Goal: Book appointment/travel/reservation

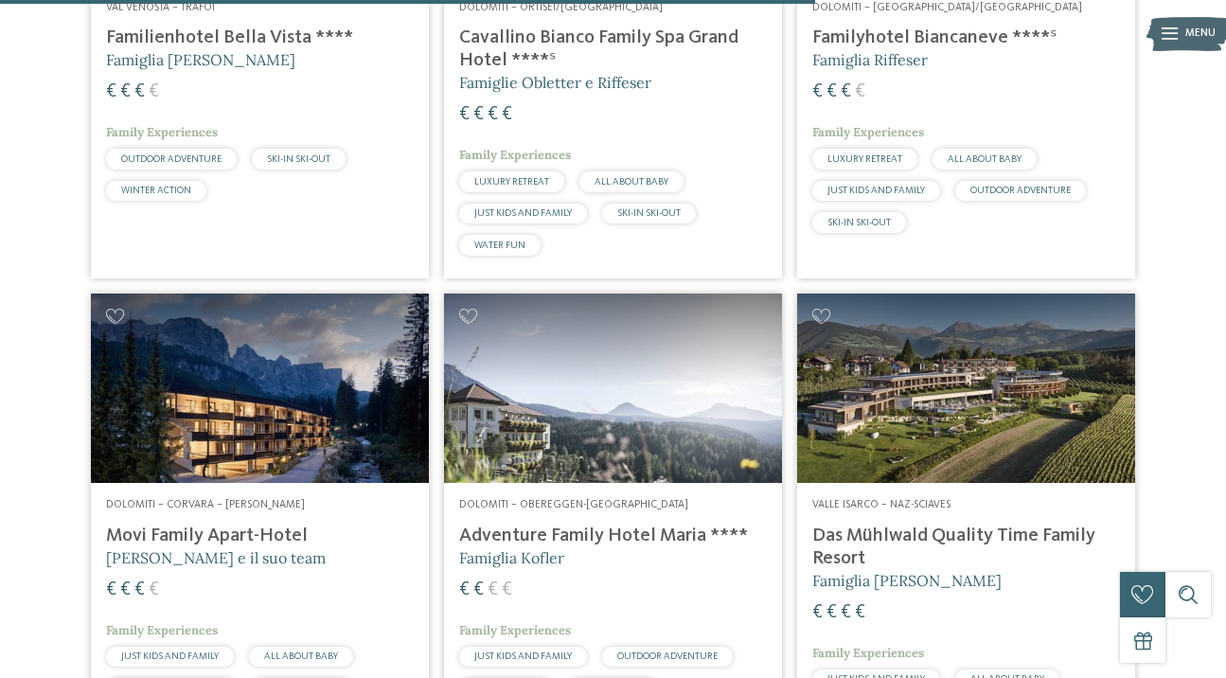
scroll to position [3362, 0]
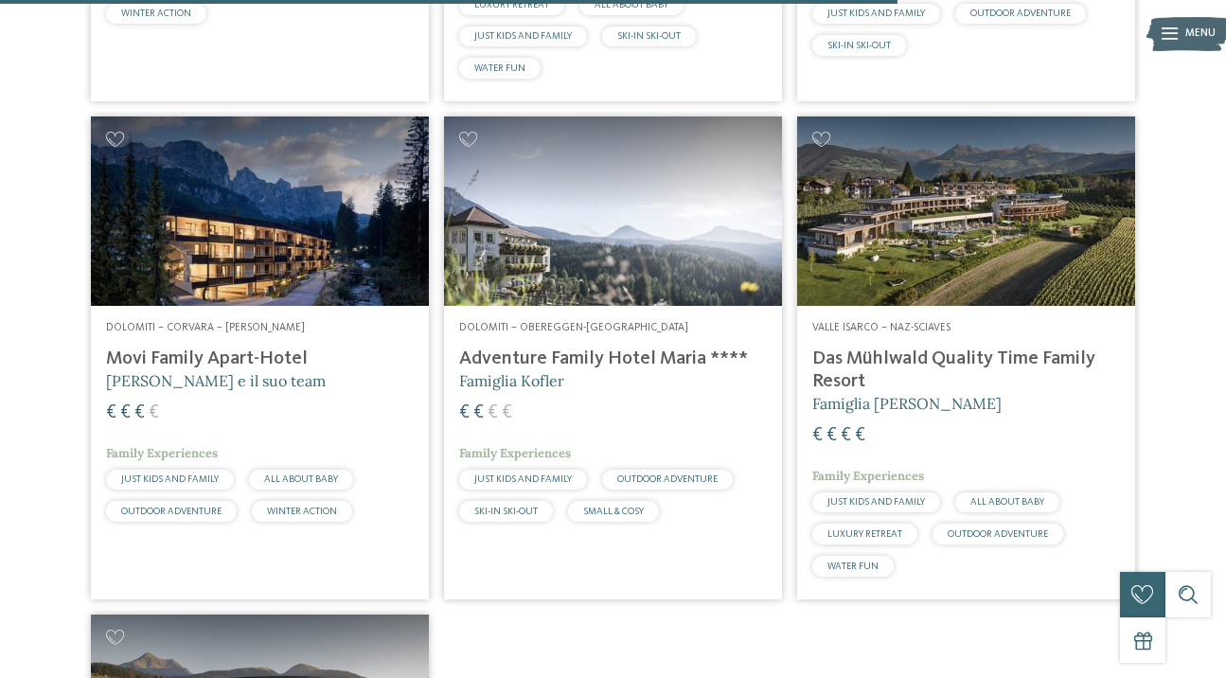
click at [602, 202] on img at bounding box center [613, 211] width 338 height 190
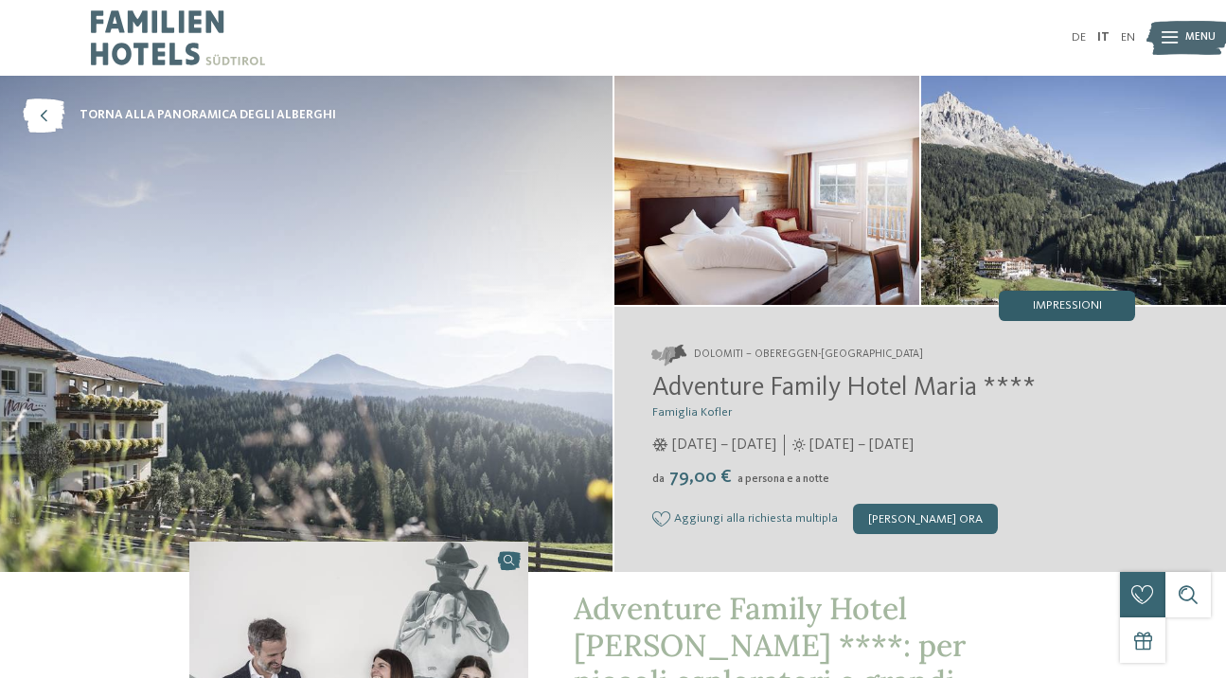
click at [1080, 308] on span "Impressioni" at bounding box center [1067, 306] width 69 height 12
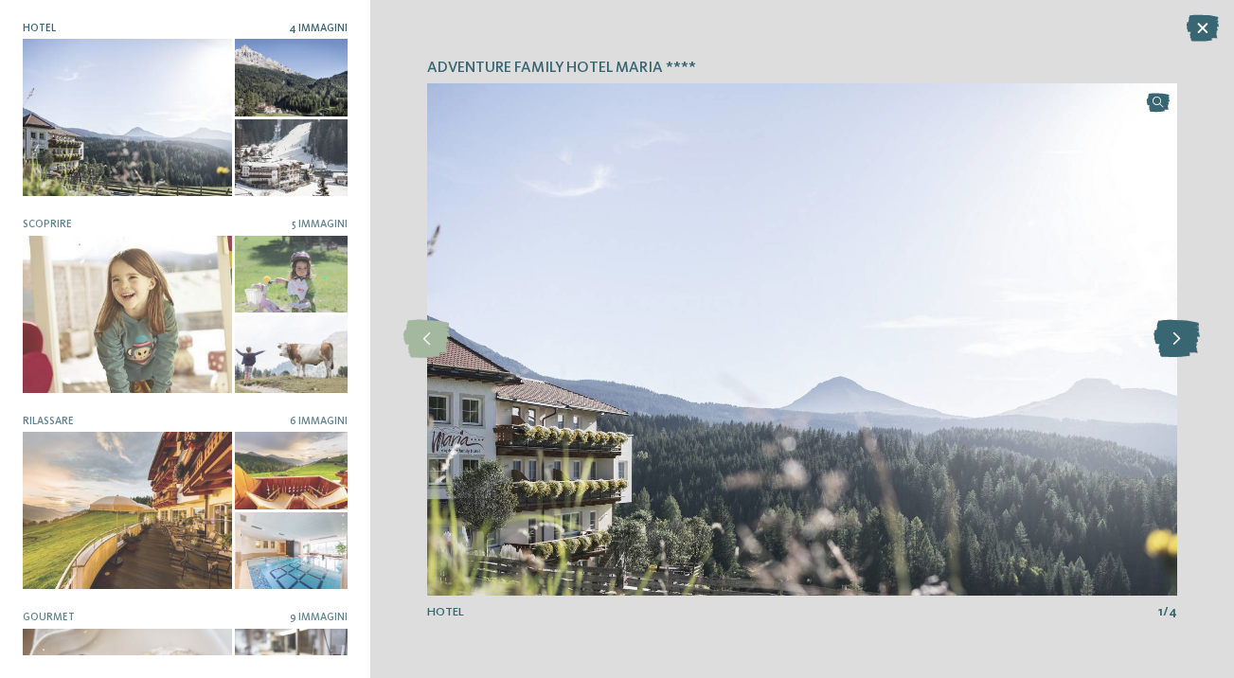
click at [1171, 339] on icon at bounding box center [1176, 339] width 46 height 38
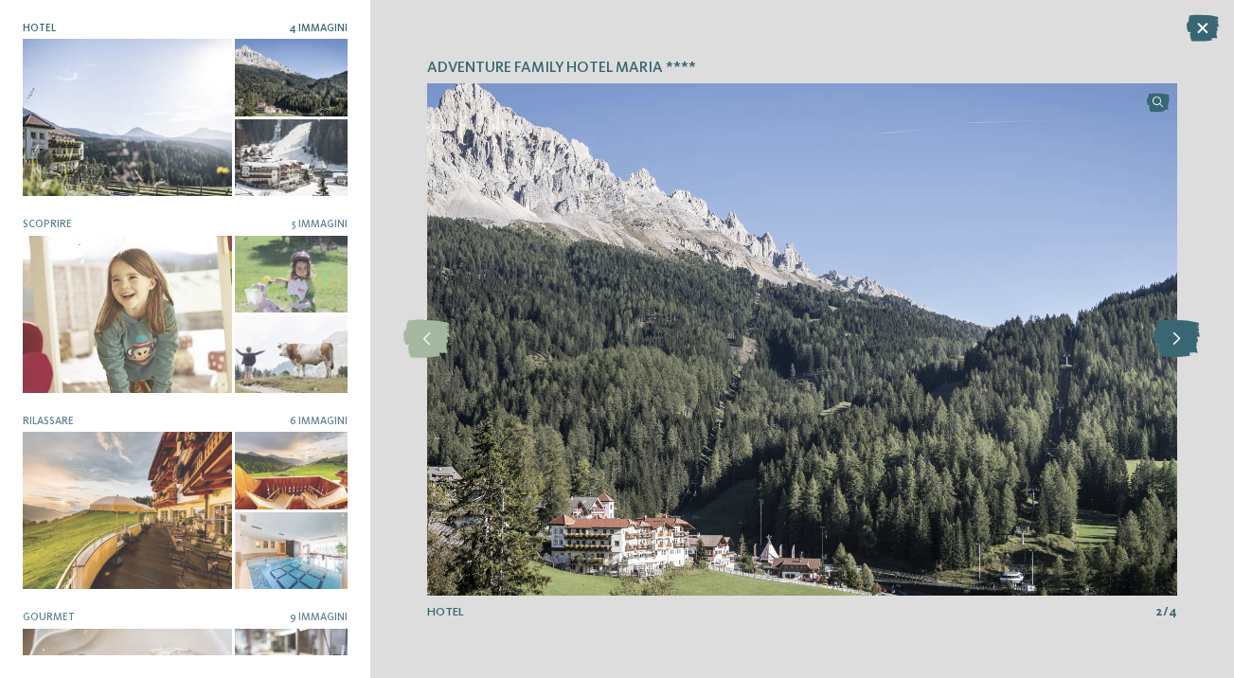
click at [1171, 339] on icon at bounding box center [1176, 339] width 46 height 38
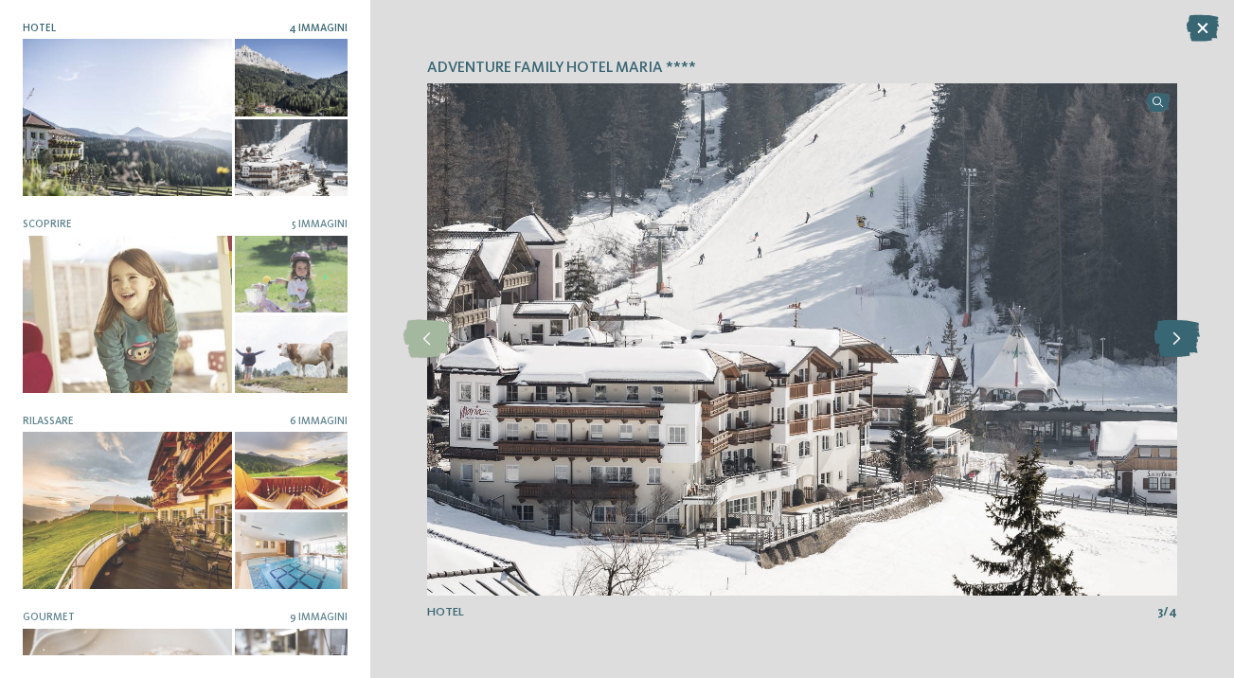
click at [1171, 339] on icon at bounding box center [1176, 339] width 46 height 38
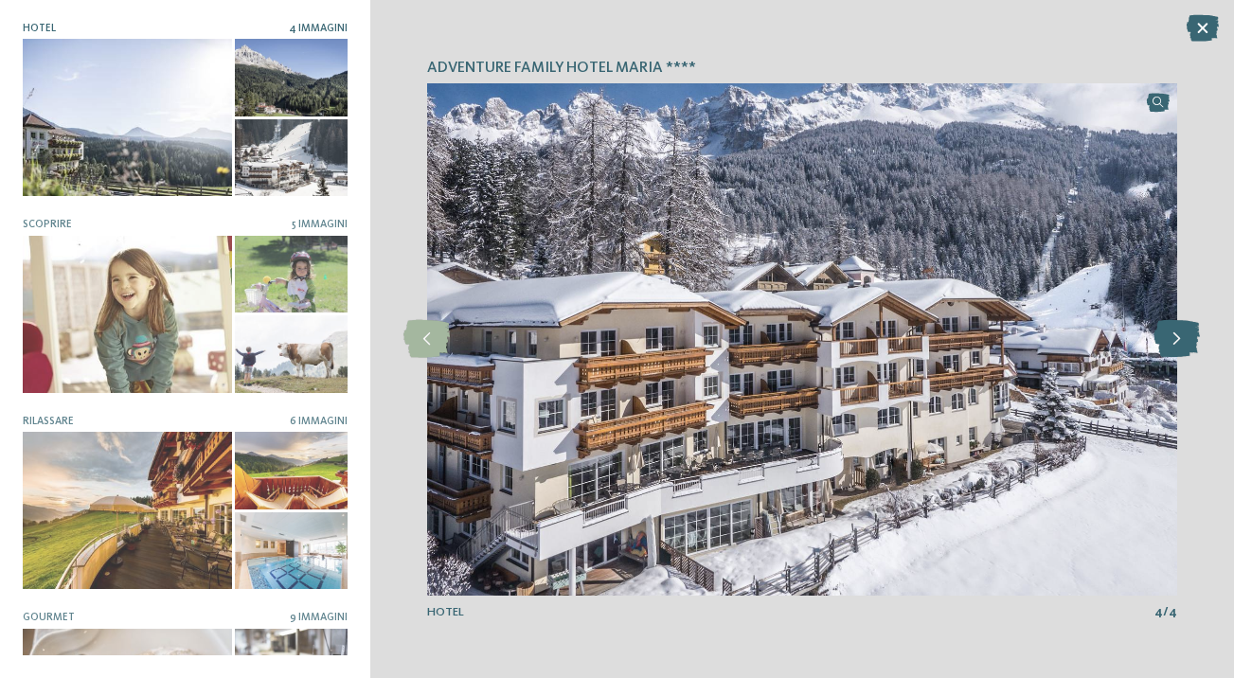
click at [1179, 339] on icon at bounding box center [1176, 339] width 46 height 38
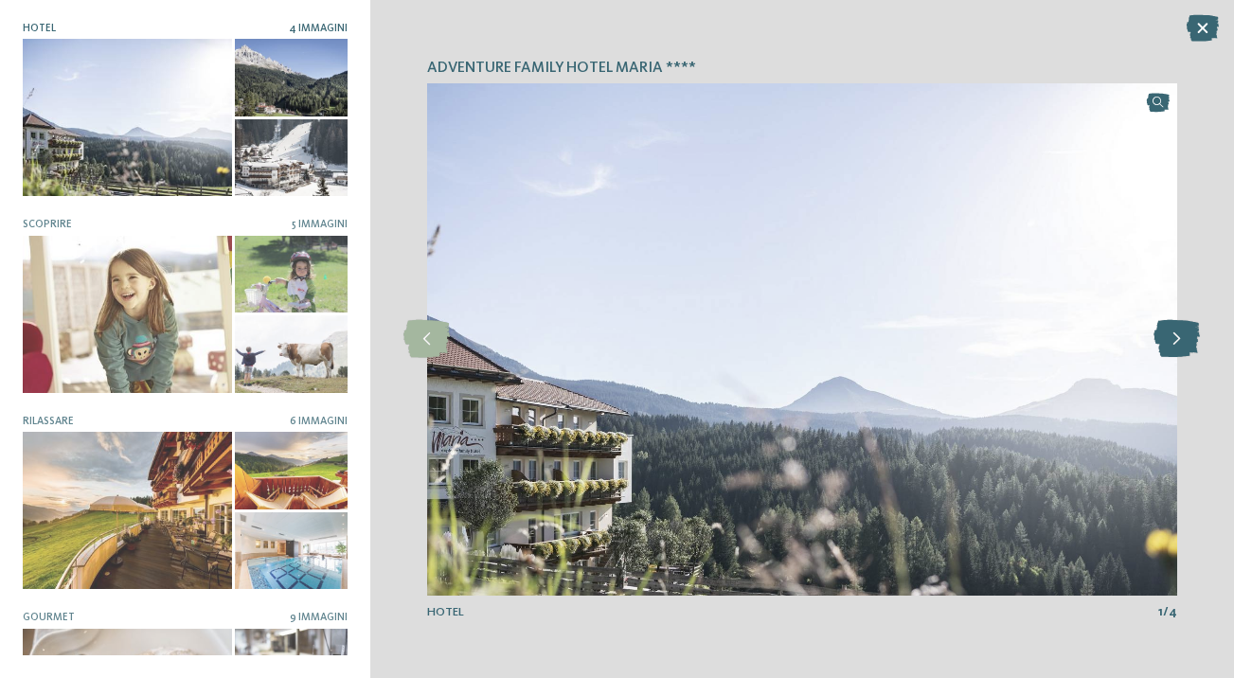
click at [1179, 339] on icon at bounding box center [1176, 339] width 46 height 38
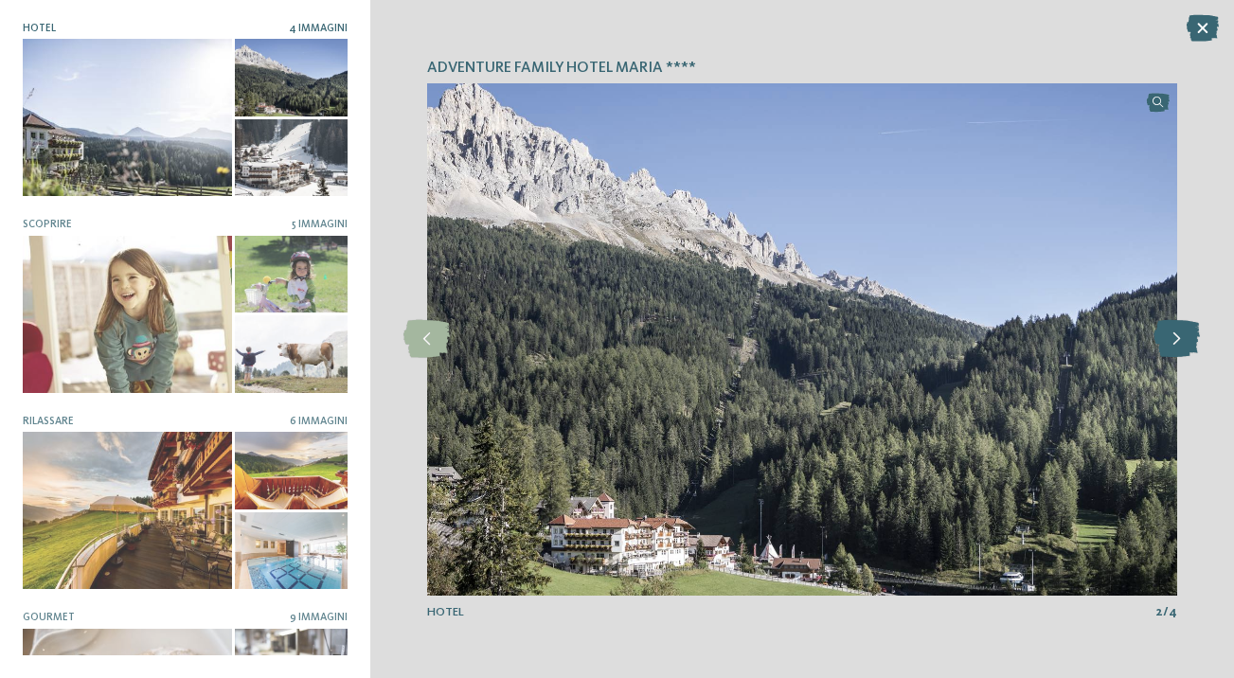
click at [1179, 339] on icon at bounding box center [1176, 339] width 46 height 38
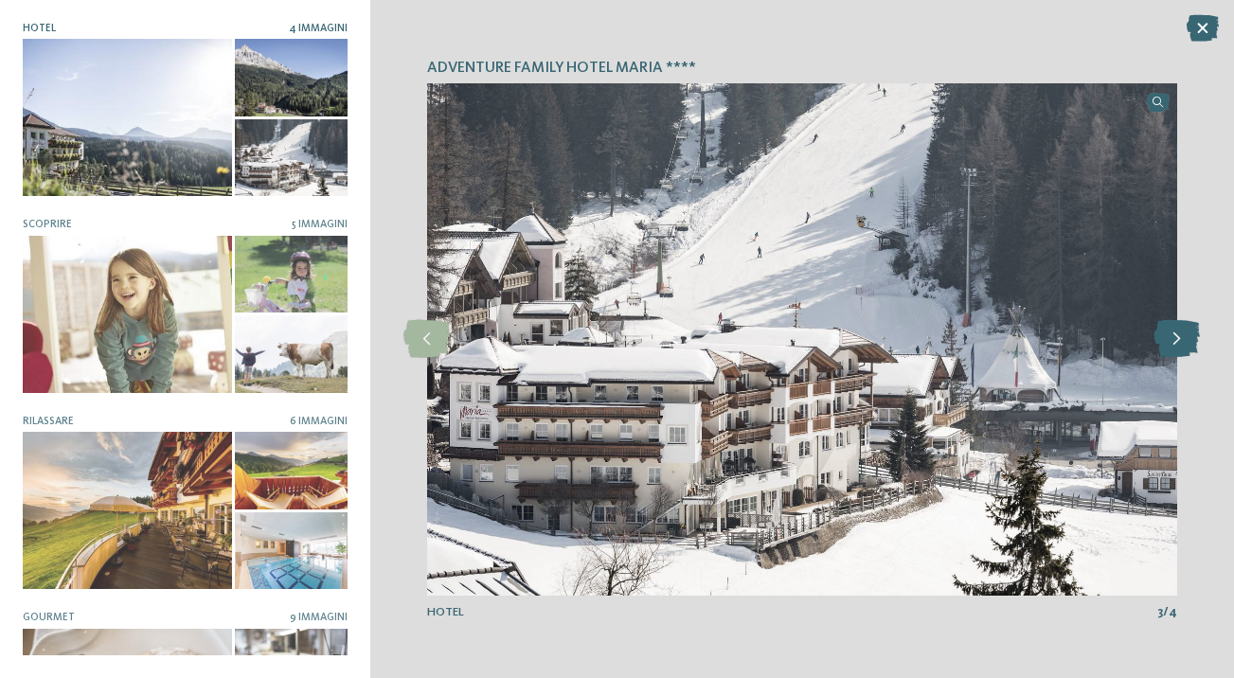
click at [1179, 339] on icon at bounding box center [1176, 339] width 46 height 38
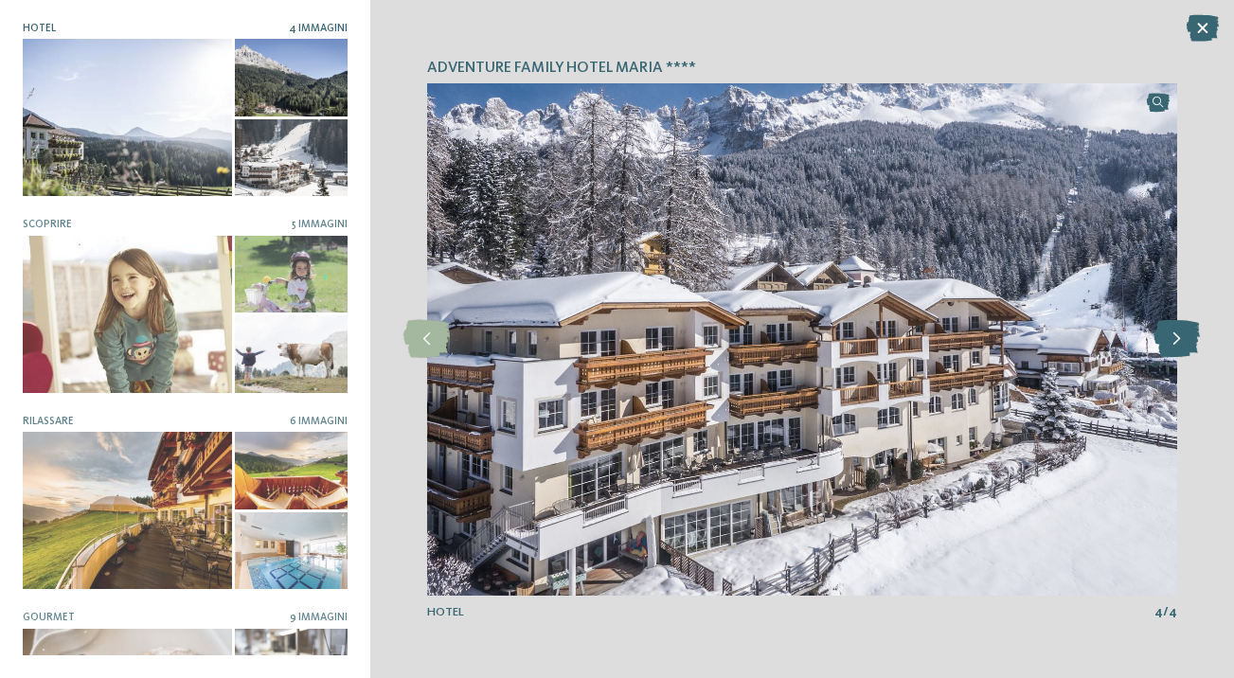
click at [1179, 339] on icon at bounding box center [1176, 339] width 46 height 38
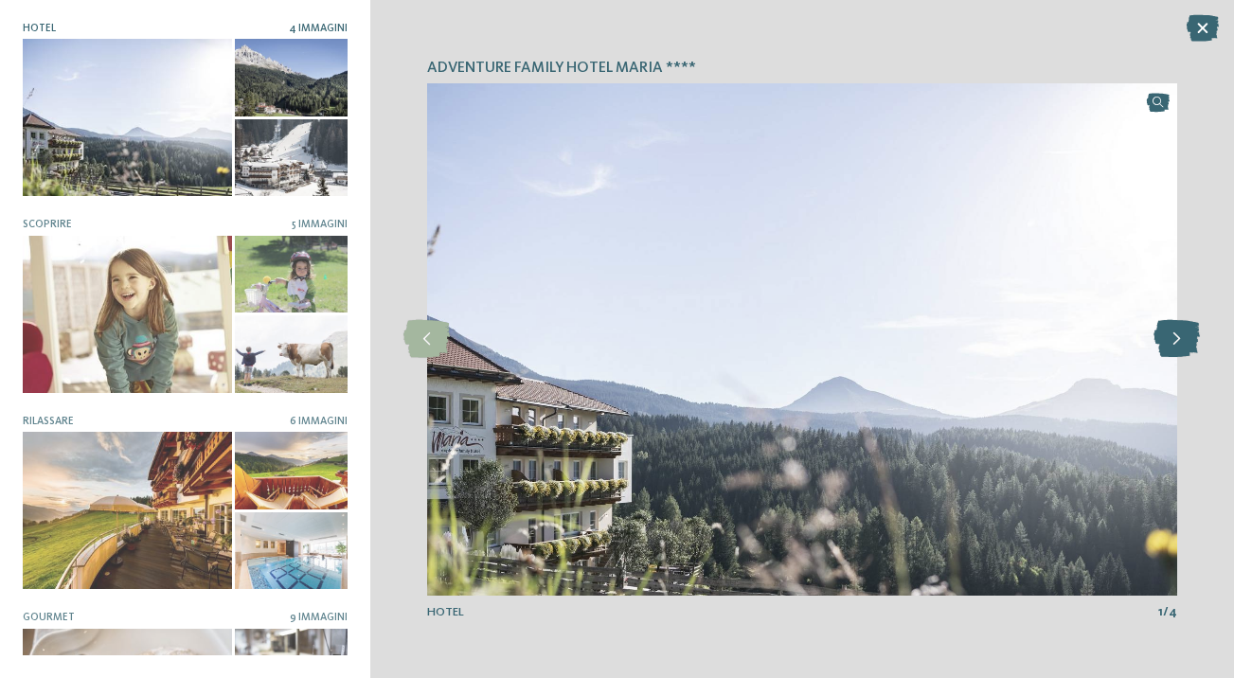
click at [1178, 339] on icon at bounding box center [1176, 339] width 46 height 38
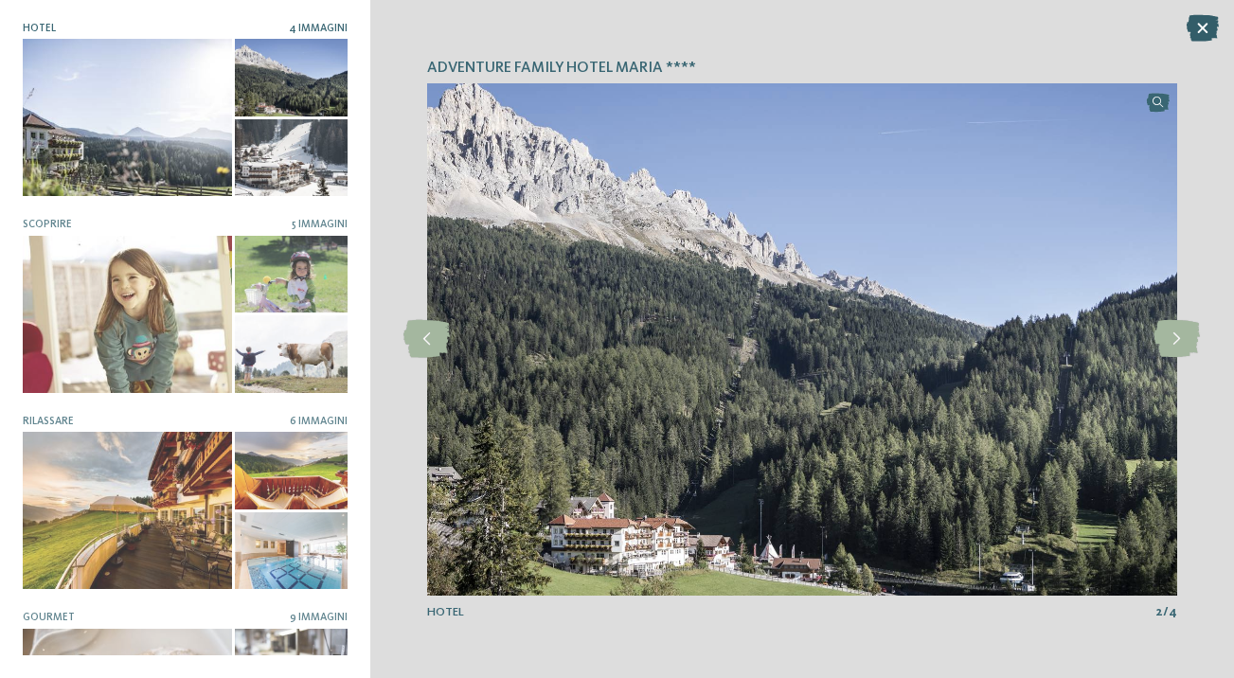
click at [1197, 31] on icon at bounding box center [1202, 28] width 32 height 27
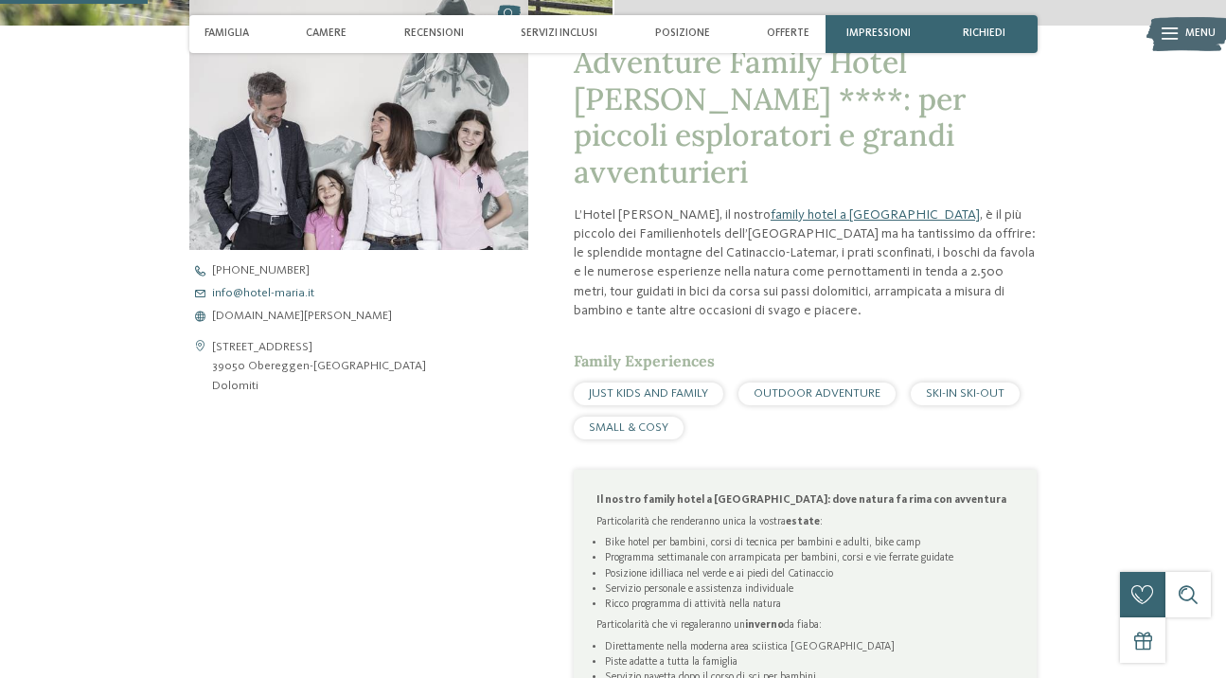
scroll to position [574, 0]
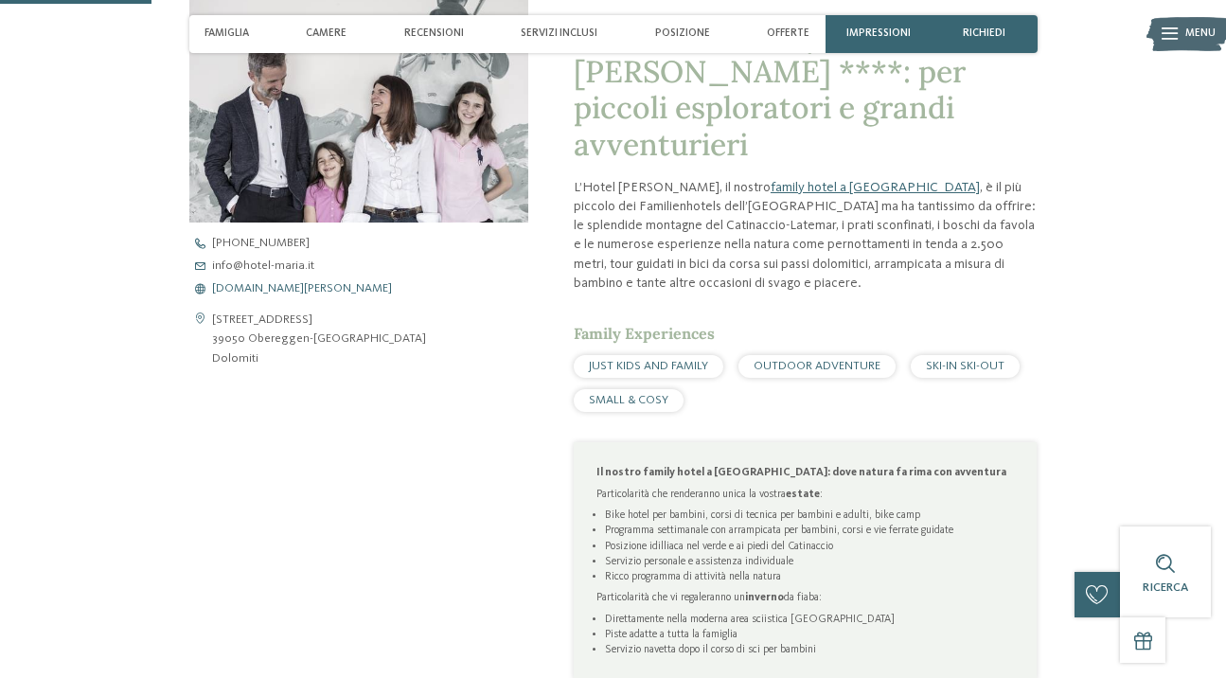
click at [259, 285] on span "[DOMAIN_NAME][PERSON_NAME]" at bounding box center [302, 289] width 180 height 12
